Goal: Task Accomplishment & Management: Use online tool/utility

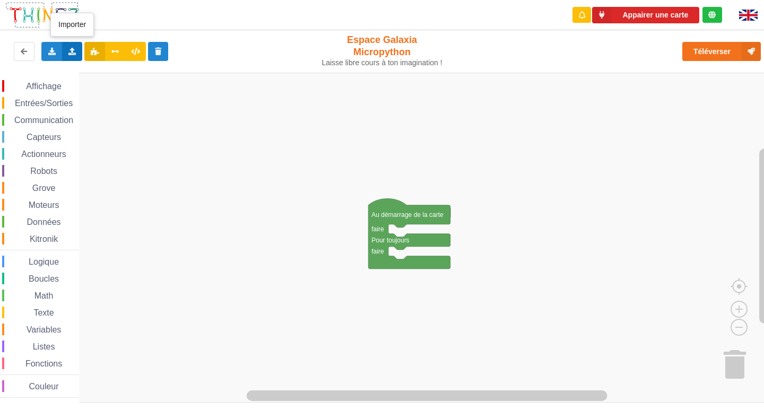
click at [69, 55] on div "Importer un assemblage de blocs Importer du code Python" at bounding box center [72, 51] width 21 height 19
click at [97, 71] on span "Importer un assemblage de blocs" at bounding box center [146, 71] width 110 height 8
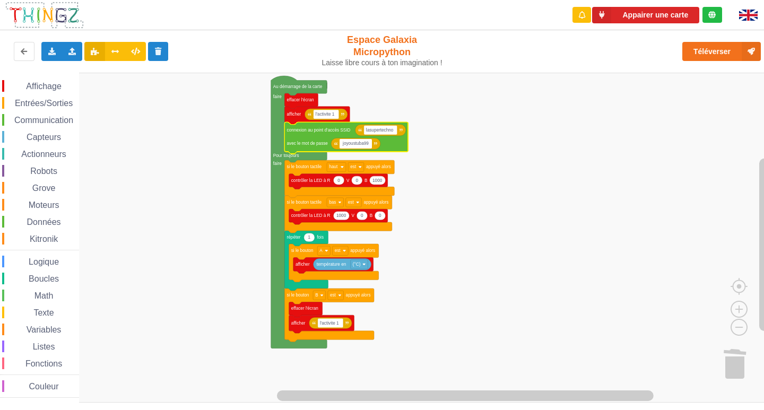
type input "joyoustuba995"
click at [394, 133] on rect "Espace de travail de Blocky" at bounding box center [380, 130] width 33 height 9
type input "n"
click at [385, 129] on input "NETGEA4R38" at bounding box center [379, 130] width 31 height 9
type input "NETGEAR38"
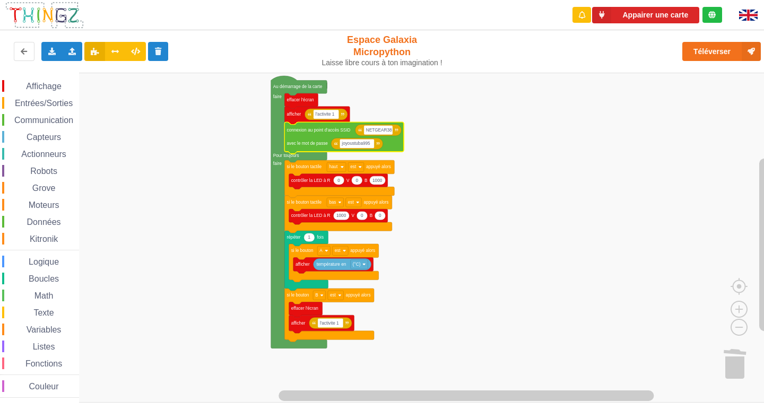
click at [526, 129] on rect "Espace de travail de Blocky" at bounding box center [385, 238] width 771 height 330
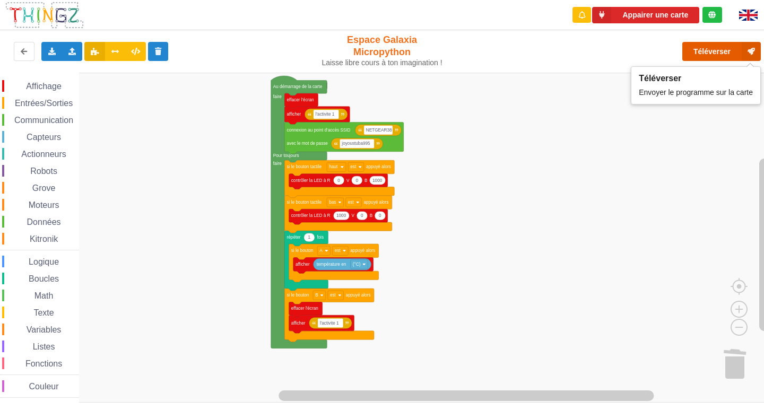
click at [709, 52] on button "Téléverser" at bounding box center [721, 51] width 79 height 19
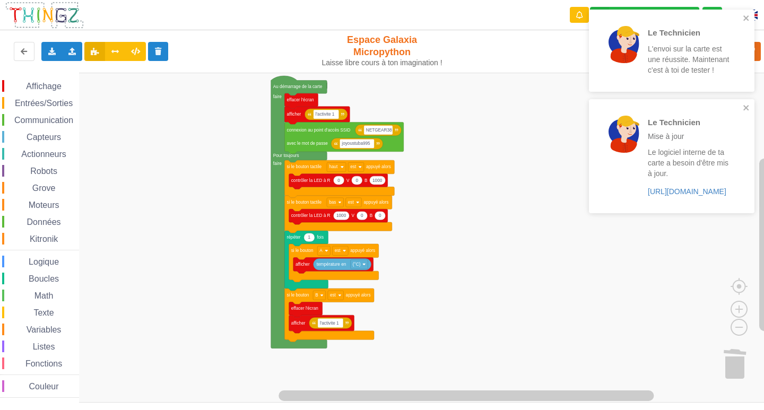
click at [745, 11] on div "Le Technicien L'envoi sur la carte est une réussite. Maintenant c'est à toi de …" at bounding box center [672, 51] width 166 height 82
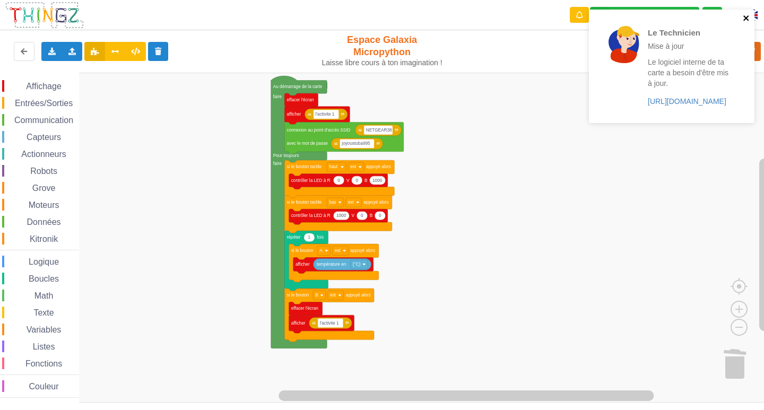
click at [748, 17] on icon "close" at bounding box center [746, 18] width 7 height 8
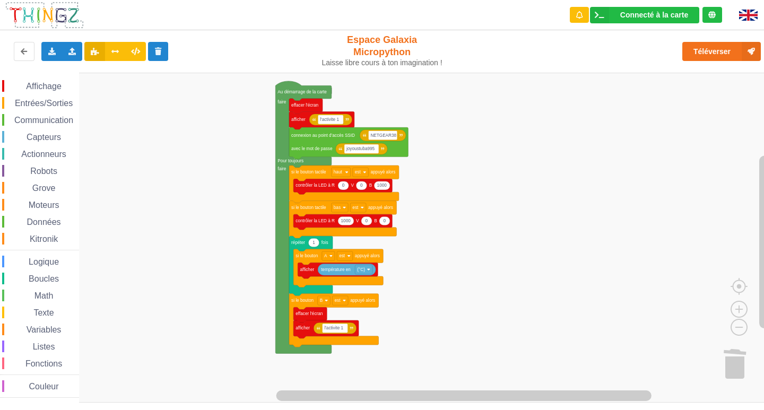
drag, startPoint x: 37, startPoint y: 310, endPoint x: 0, endPoint y: 310, distance: 37.1
